Goal: Task Accomplishment & Management: Use online tool/utility

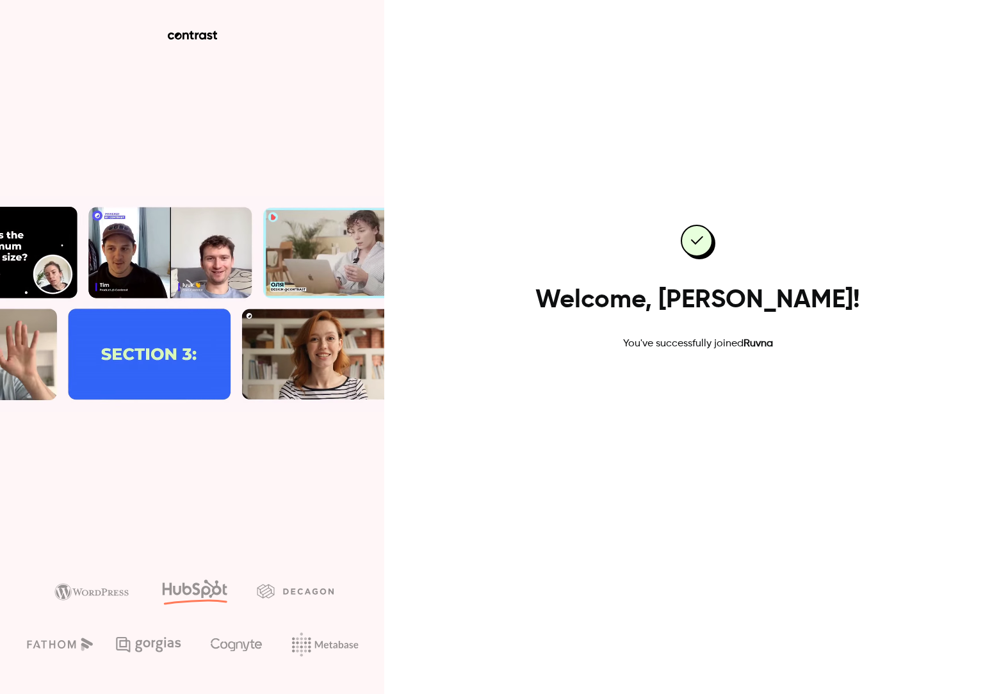
click at [715, 388] on link "Go to dashboard" at bounding box center [698, 392] width 109 height 31
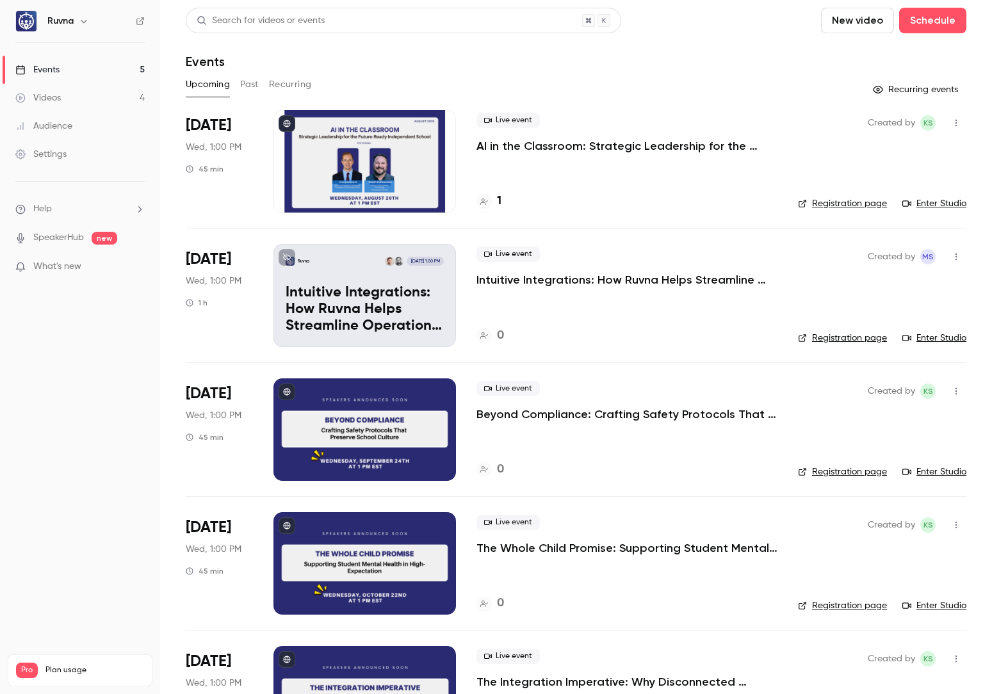
click at [951, 258] on icon "button" at bounding box center [956, 256] width 10 height 9
click at [748, 241] on div at bounding box center [496, 347] width 992 height 694
click at [710, 247] on div "Live event Intuitive Integrations: How Ruvna Helps Streamline Operations and Im…" at bounding box center [627, 295] width 301 height 102
click at [406, 298] on p "Intuitive Integrations: How Ruvna Helps Streamline Operations and Improve Safety" at bounding box center [365, 309] width 158 height 49
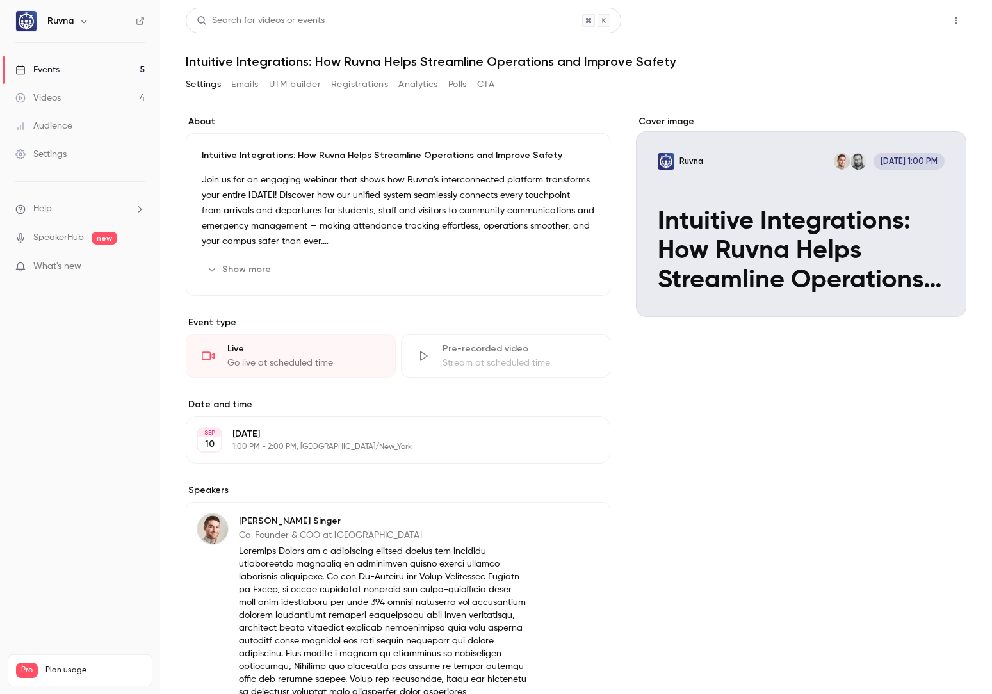
click at [901, 17] on button "Share" at bounding box center [910, 21] width 51 height 26
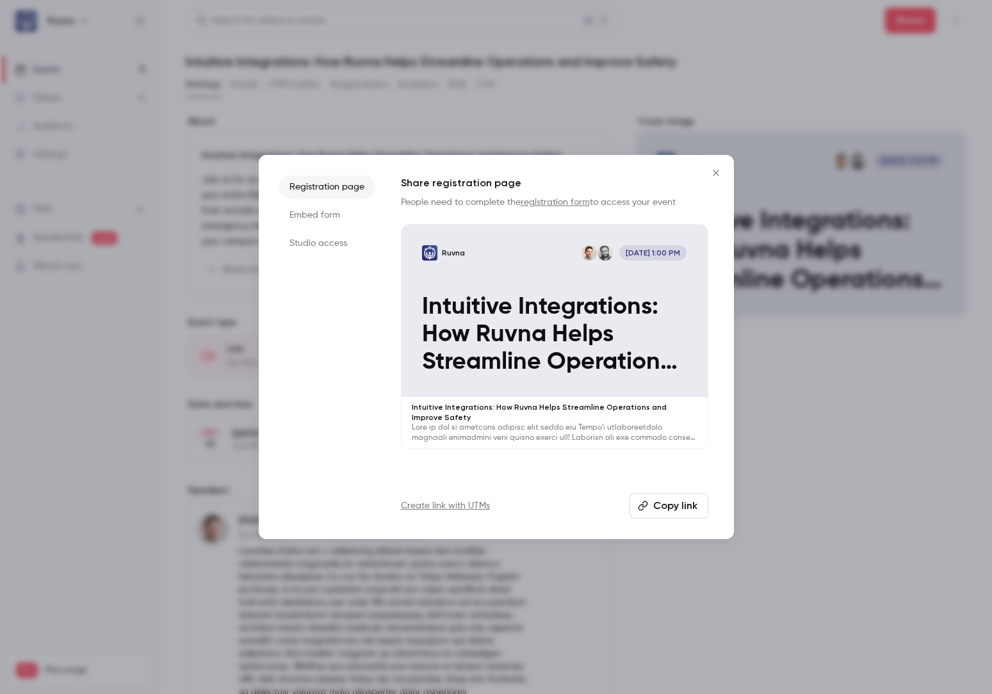
click at [461, 507] on link "Create link with UTMs" at bounding box center [445, 506] width 89 height 13
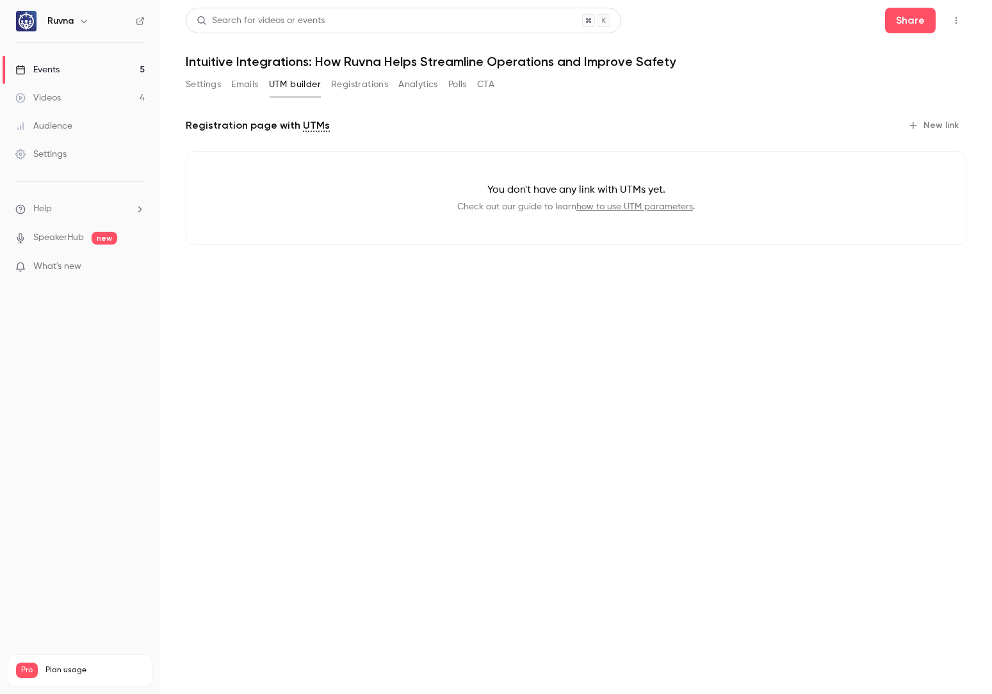
click at [634, 210] on link "how to use UTM parameters" at bounding box center [634, 206] width 117 height 9
click at [795, 183] on p "You don't have any link with UTMs yet." at bounding box center [576, 190] width 738 height 15
click at [929, 120] on button "New link" at bounding box center [934, 125] width 63 height 20
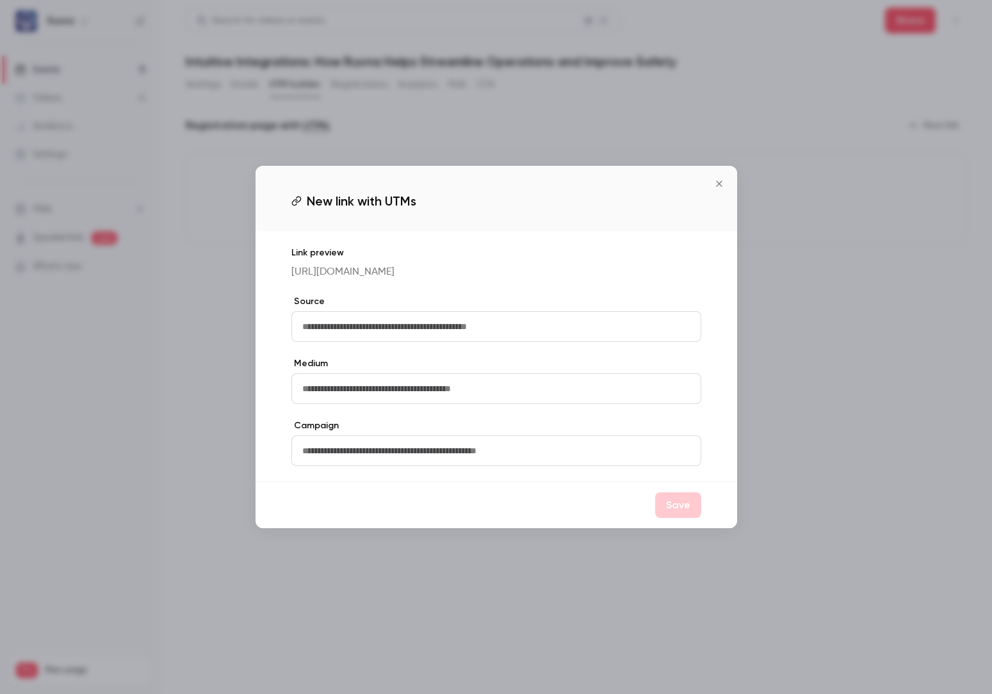
click at [441, 327] on input "text" at bounding box center [496, 326] width 410 height 31
click at [459, 458] on input "text" at bounding box center [496, 451] width 410 height 31
type input "*"
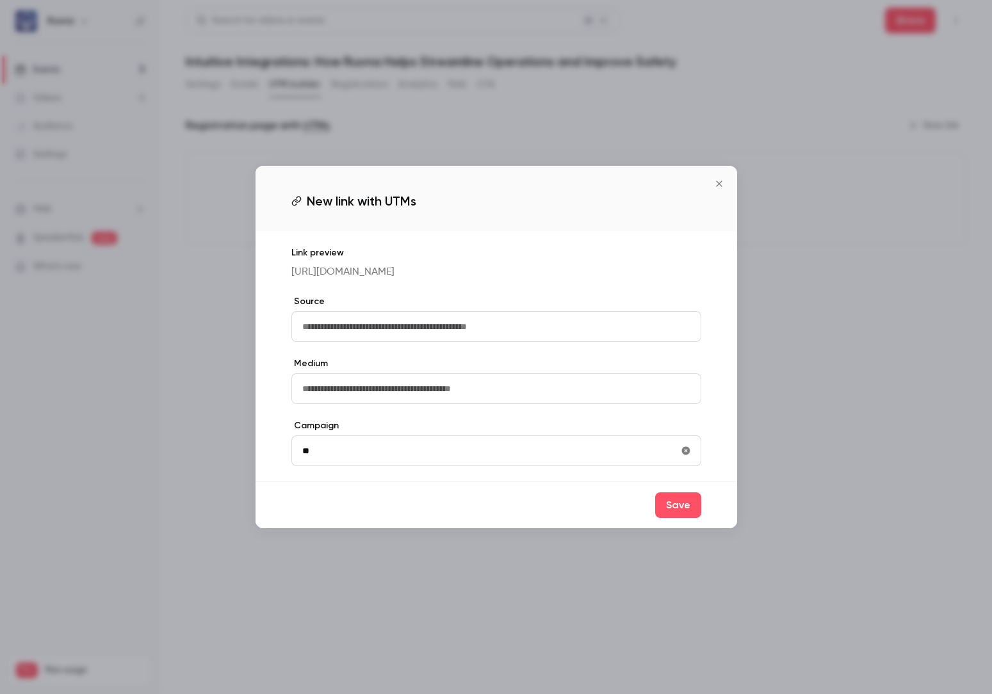
type input "*"
type input "**********"
click at [403, 342] on input "text" at bounding box center [496, 326] width 410 height 31
type input "*"
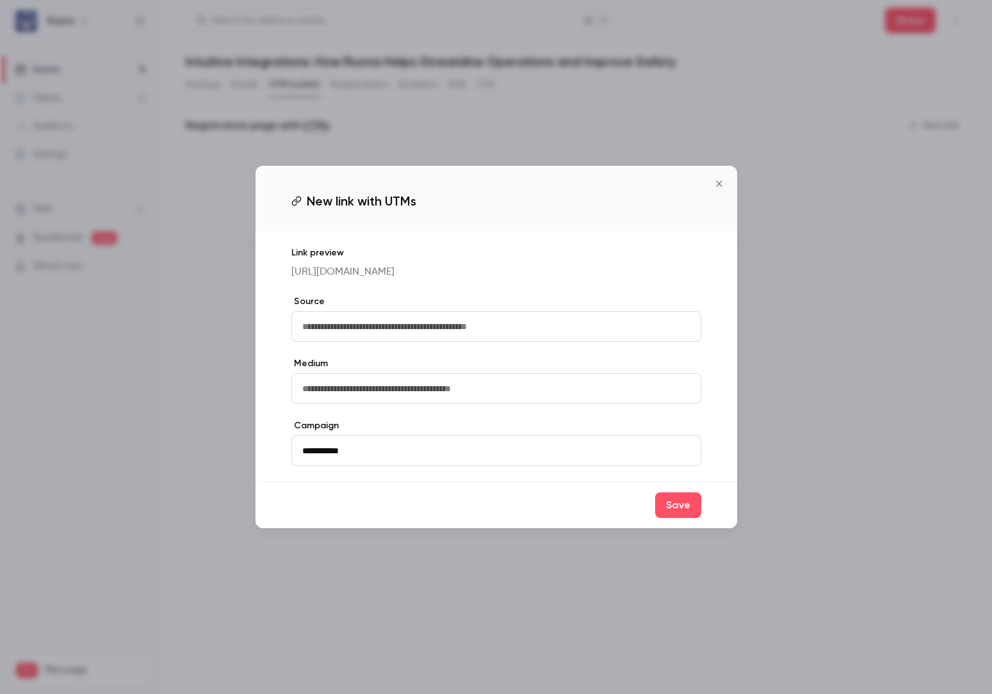
click at [398, 389] on input "text" at bounding box center [496, 388] width 410 height 31
type input "*****"
click at [338, 462] on input "**********" at bounding box center [496, 451] width 410 height 31
type input "**********"
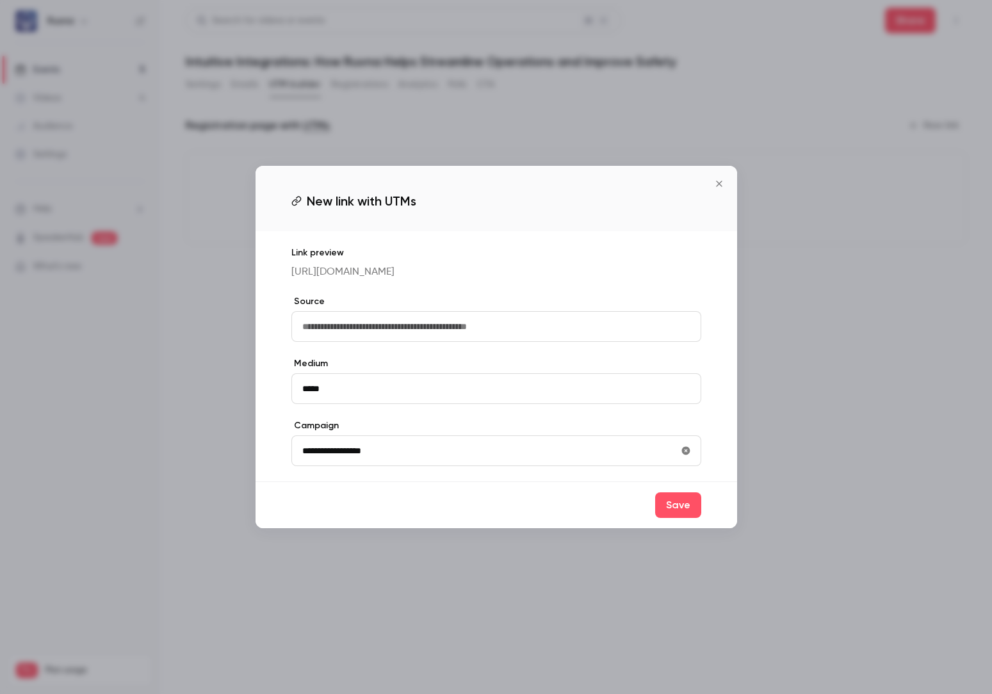
click at [395, 342] on input "text" at bounding box center [496, 326] width 410 height 31
type input "*"
type input "********"
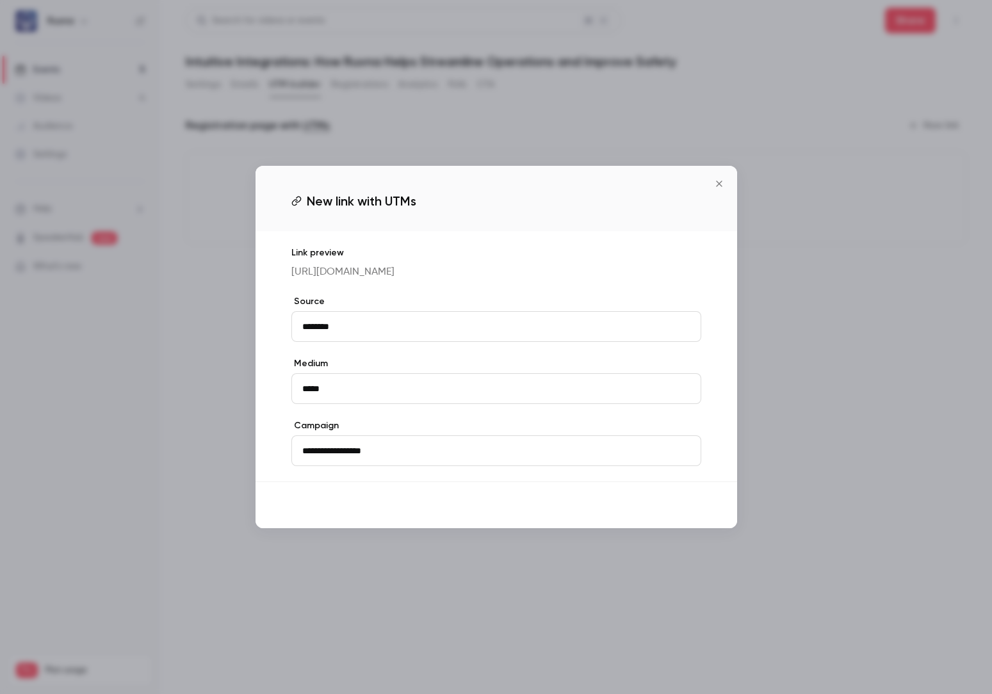
click at [669, 518] on button "Save" at bounding box center [678, 506] width 46 height 26
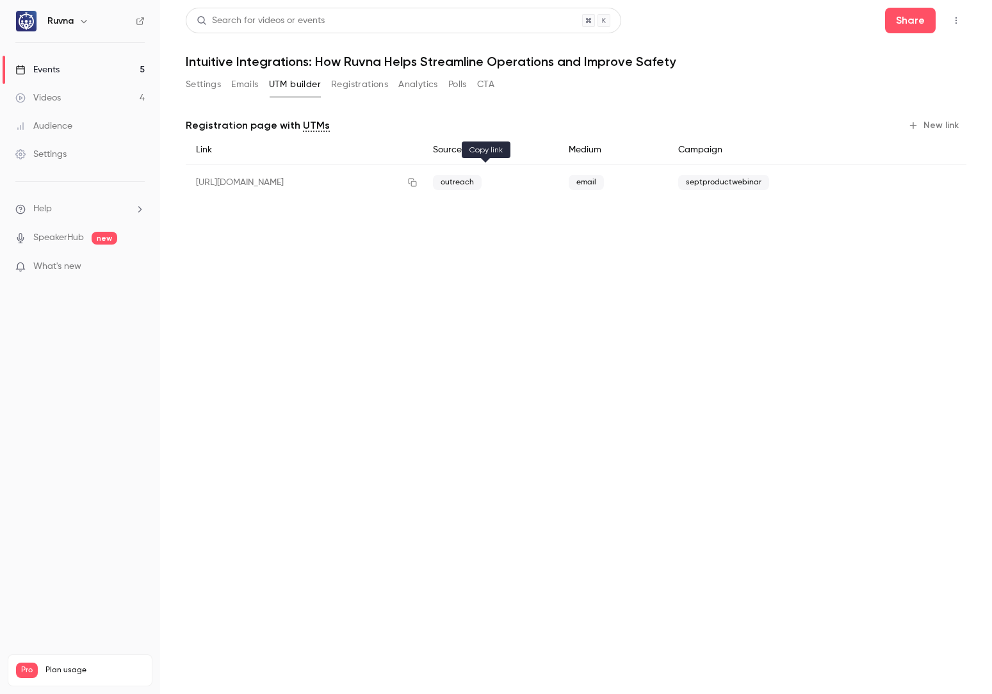
click at [418, 181] on icon "button" at bounding box center [412, 182] width 10 height 9
click at [713, 309] on main "Search for videos or events Share Intuitive Integrations: How Ruvna Helps Strea…" at bounding box center [576, 347] width 832 height 694
